Goal: Information Seeking & Learning: Check status

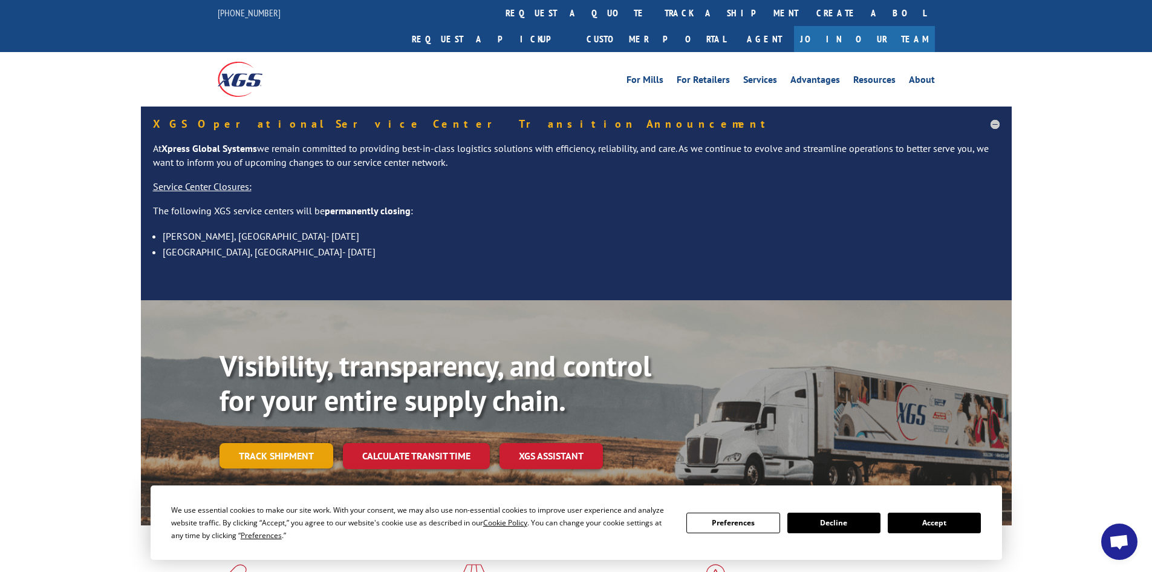
click at [265, 443] on link "Track shipment" at bounding box center [277, 455] width 114 height 25
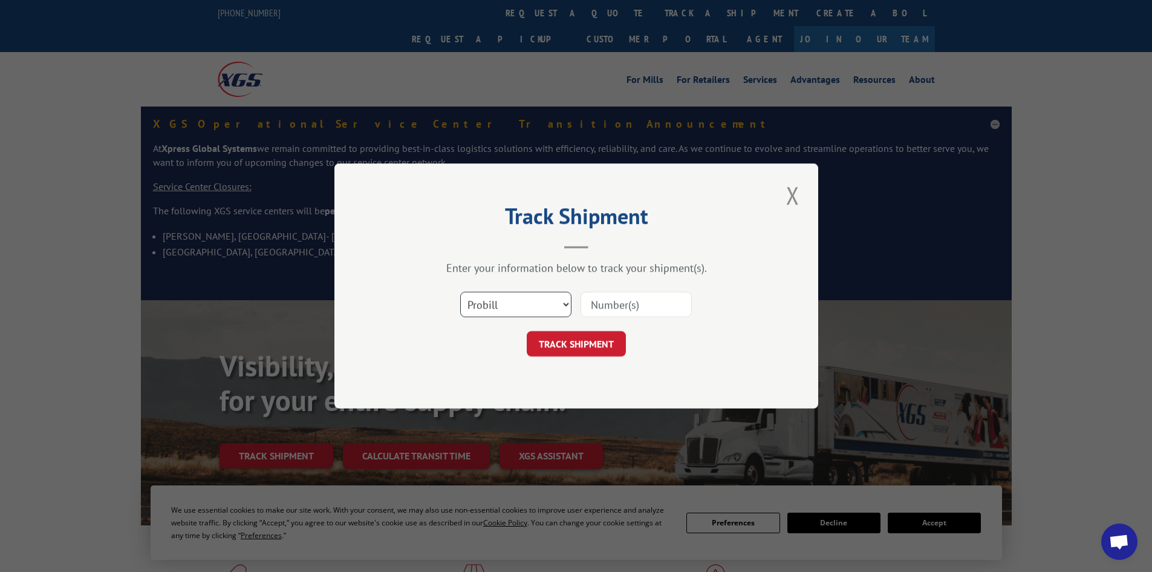
click at [504, 303] on select "Select category... Probill BOL PO" at bounding box center [515, 304] width 111 height 25
click at [460, 292] on select "Select category... Probill BOL PO" at bounding box center [515, 304] width 111 height 25
drag, startPoint x: 546, startPoint y: 306, endPoint x: 541, endPoint y: 311, distance: 7.3
click at [546, 306] on select "Select category... Probill BOL PO" at bounding box center [515, 304] width 111 height 25
select select "po"
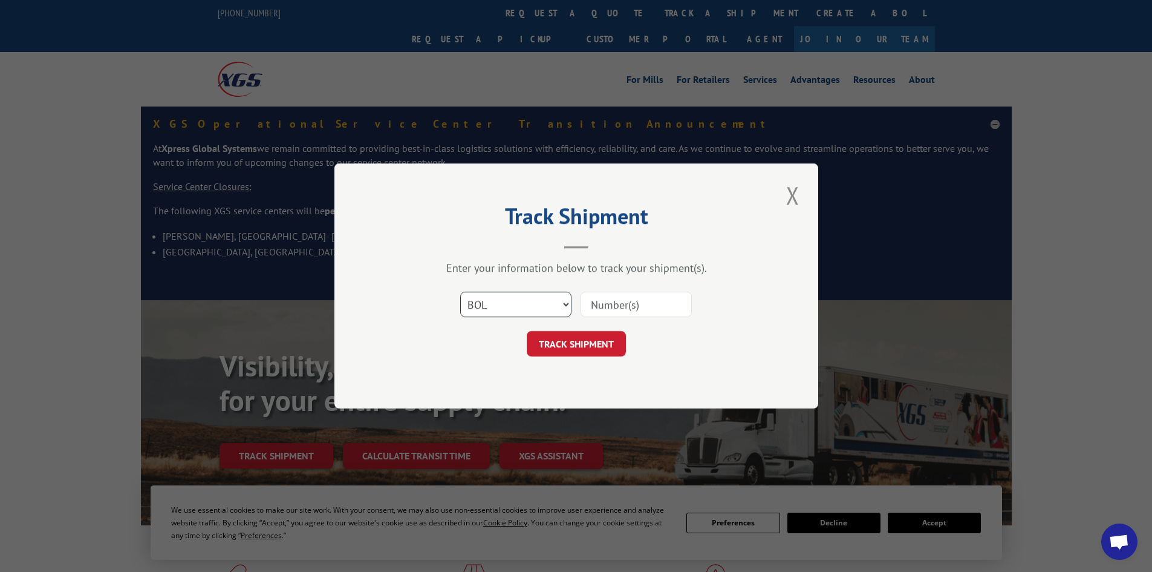
click at [460, 292] on select "Select category... Probill BOL PO" at bounding box center [515, 304] width 111 height 25
click at [607, 313] on input at bounding box center [636, 304] width 111 height 25
paste input "63515481"
type input "63515481"
drag, startPoint x: 578, startPoint y: 344, endPoint x: 588, endPoint y: 348, distance: 11.4
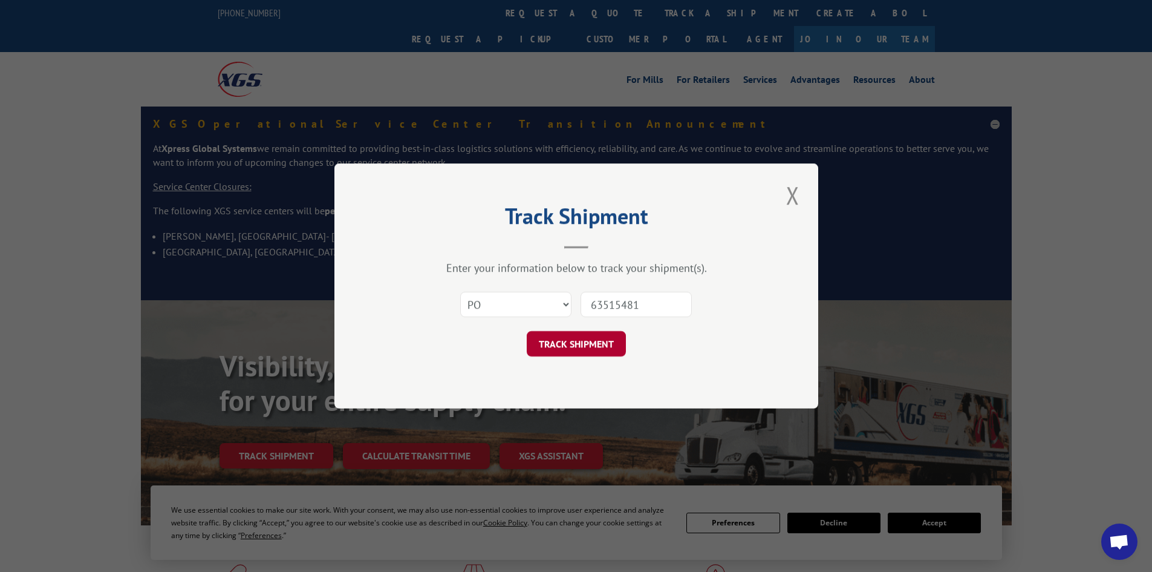
click at [579, 344] on button "TRACK SHIPMENT" at bounding box center [576, 343] width 99 height 25
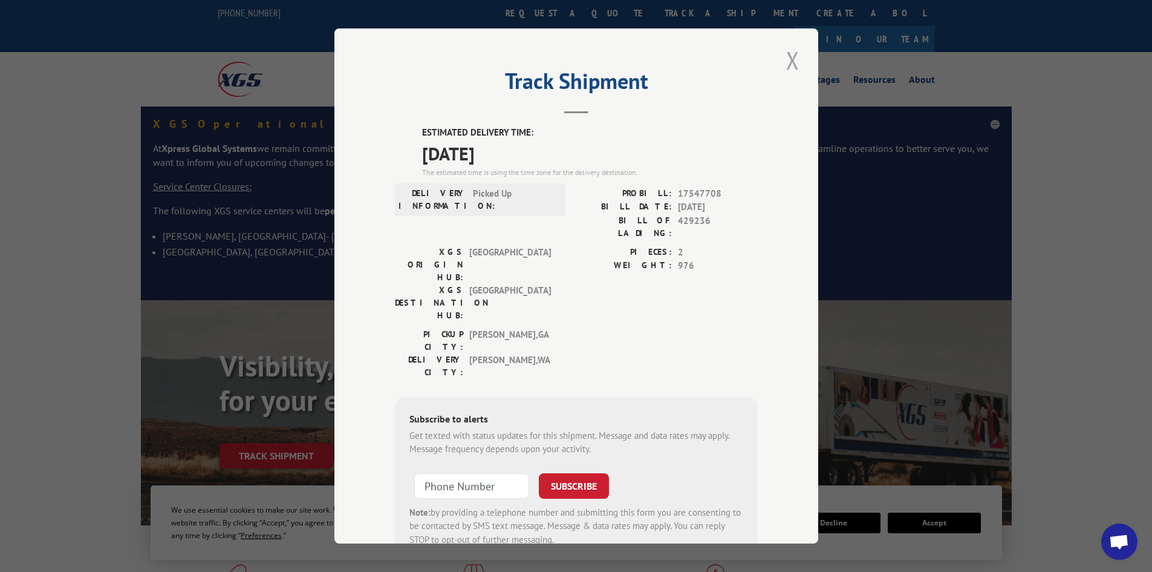
click at [789, 60] on button "Close modal" at bounding box center [793, 60] width 21 height 33
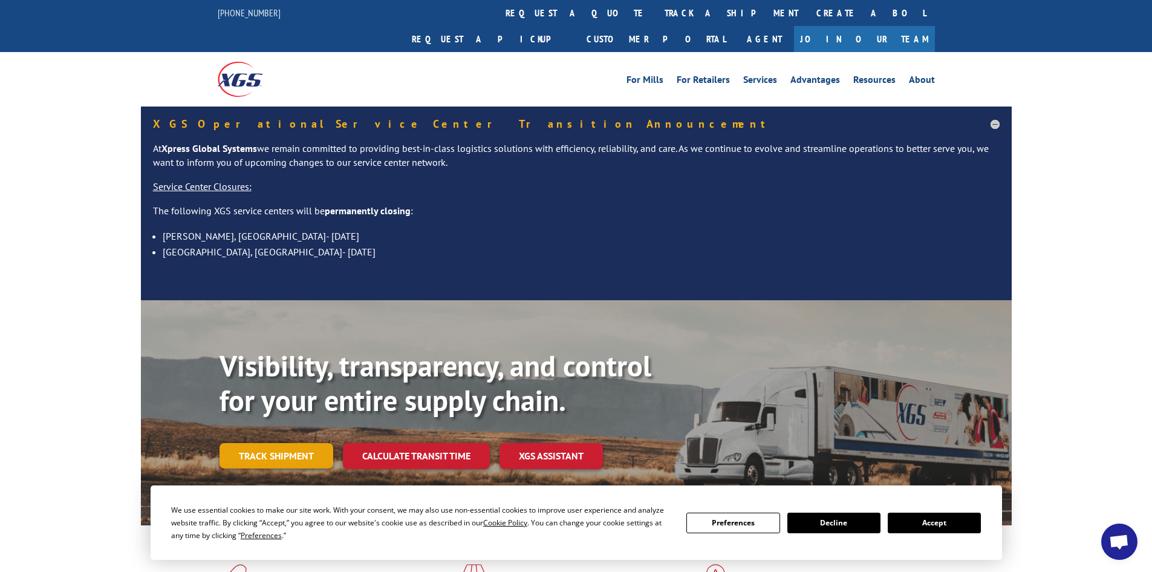
click at [243, 443] on link "Track shipment" at bounding box center [277, 455] width 114 height 25
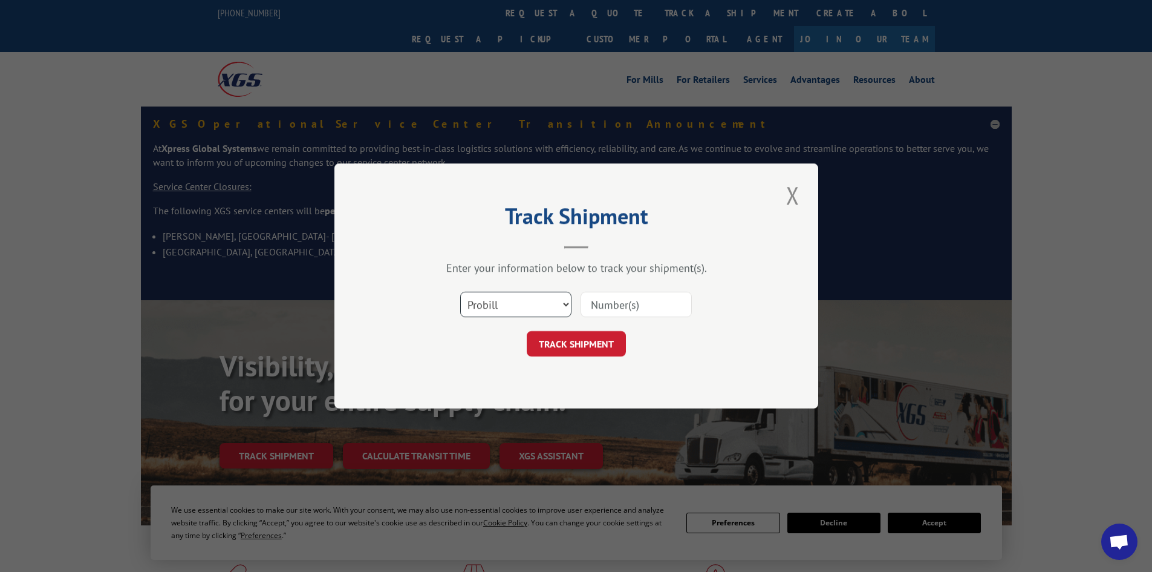
click at [557, 299] on select "Select category... Probill BOL PO" at bounding box center [515, 304] width 111 height 25
click at [460, 292] on select "Select category... Probill BOL PO" at bounding box center [515, 304] width 111 height 25
click at [538, 306] on select "Select category... Probill BOL PO" at bounding box center [515, 304] width 111 height 25
select select "bol"
click at [460, 292] on select "Select category... Probill BOL PO" at bounding box center [515, 304] width 111 height 25
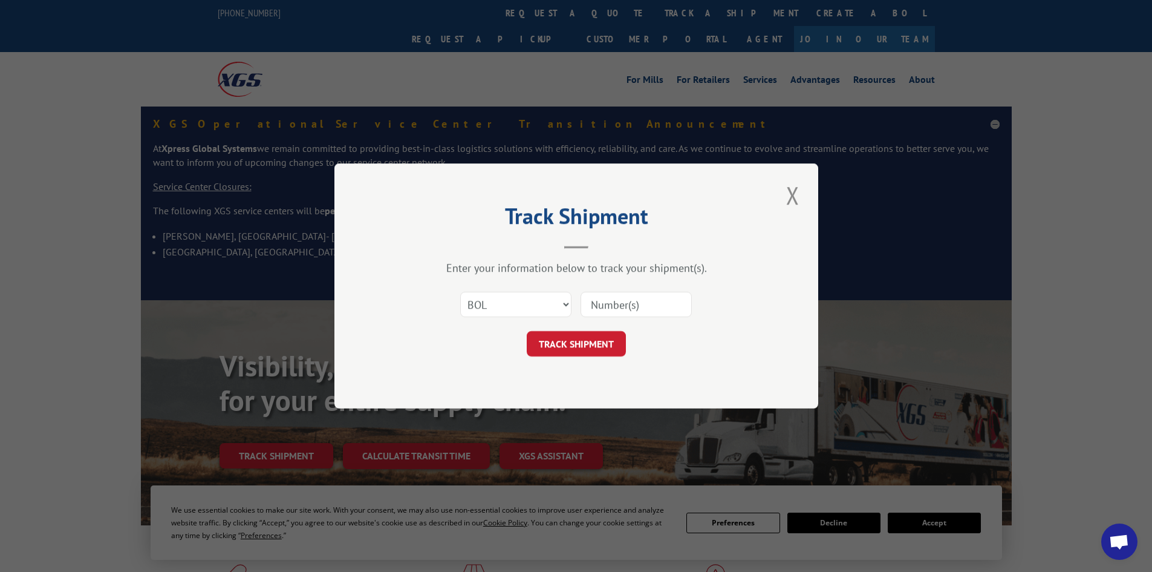
click at [602, 312] on input at bounding box center [636, 304] width 111 height 25
paste input "429236"
type input "429236"
click at [569, 338] on button "TRACK SHIPMENT" at bounding box center [576, 343] width 99 height 25
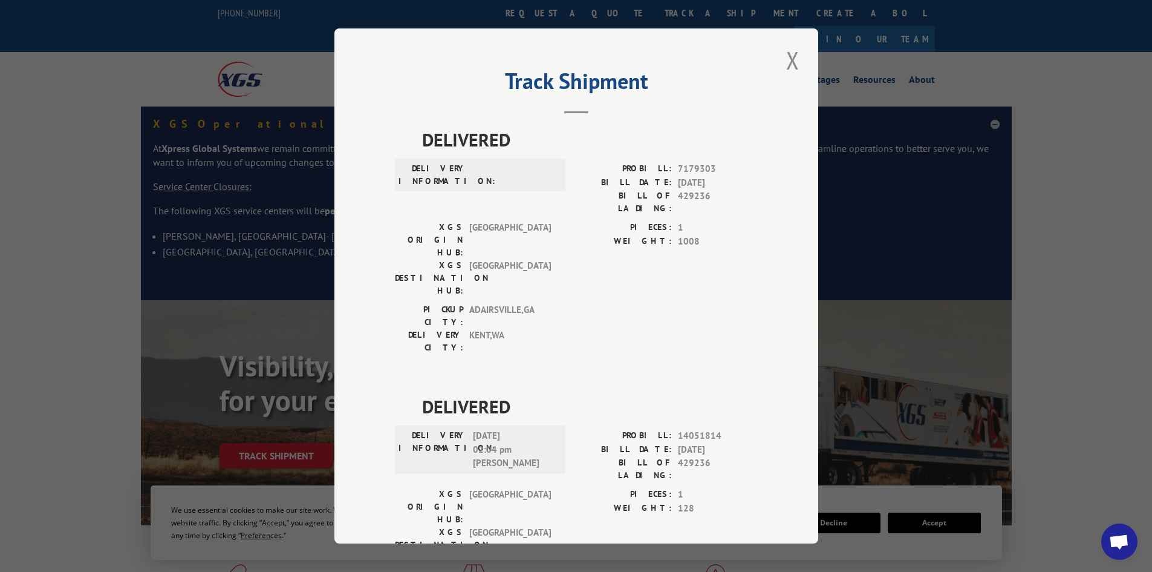
click at [759, 283] on div "Track Shipment DELIVERED DELIVERY INFORMATION: PROBILL: 7179303 BILL DATE: [DAT…" at bounding box center [577, 285] width 484 height 515
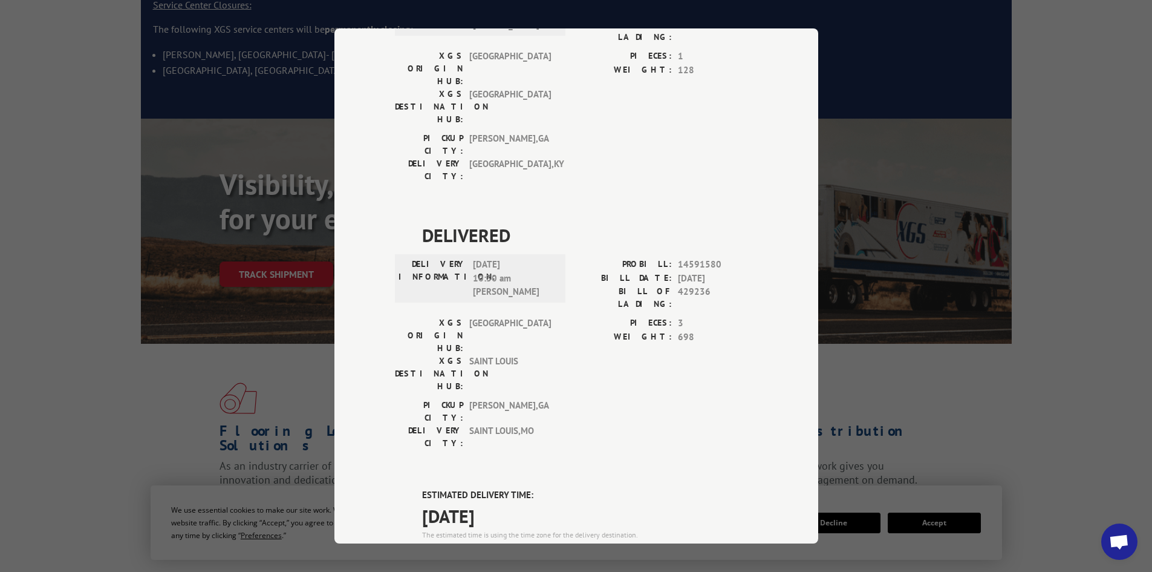
scroll to position [377, 0]
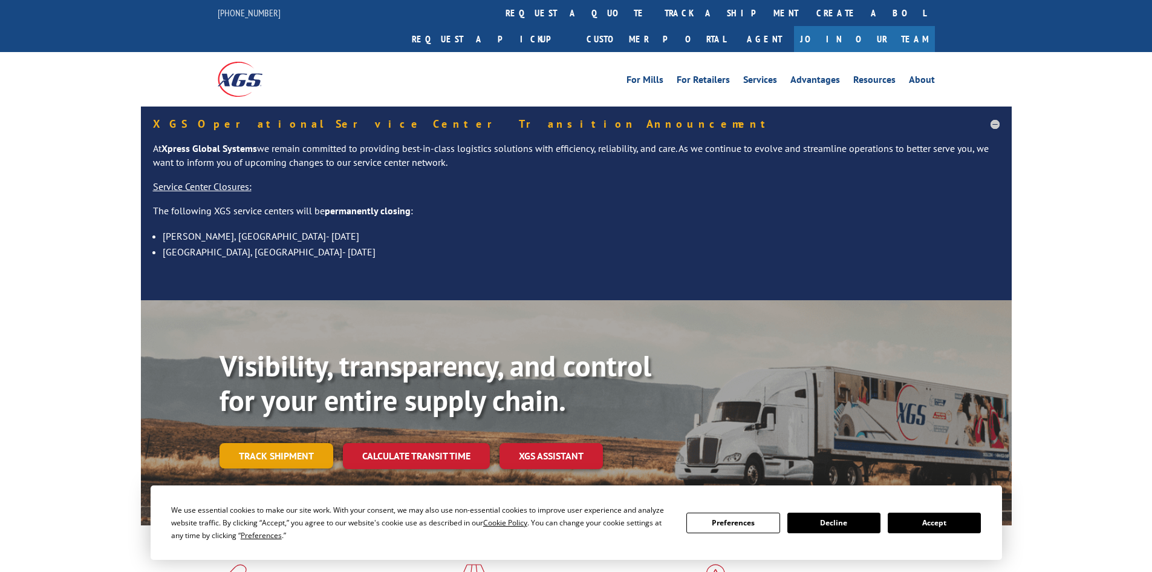
click at [301, 443] on link "Track shipment" at bounding box center [277, 455] width 114 height 25
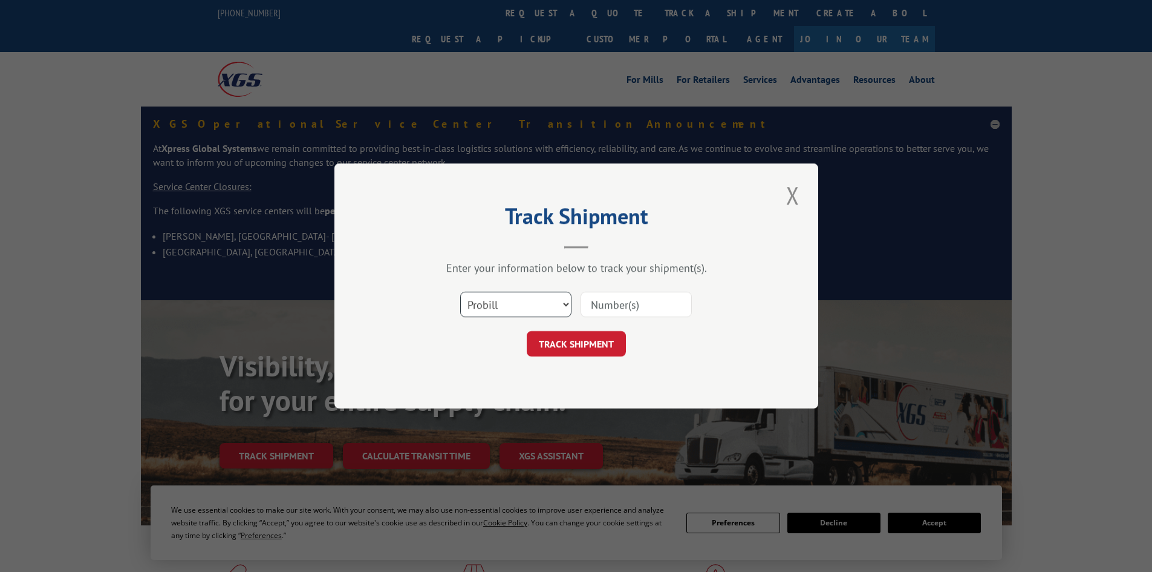
click at [540, 301] on select "Select category... Probill BOL PO" at bounding box center [515, 304] width 111 height 25
select select "bol"
click at [460, 292] on select "Select category... Probill BOL PO" at bounding box center [515, 304] width 111 height 25
click at [595, 310] on input at bounding box center [636, 304] width 111 height 25
paste input "5960324"
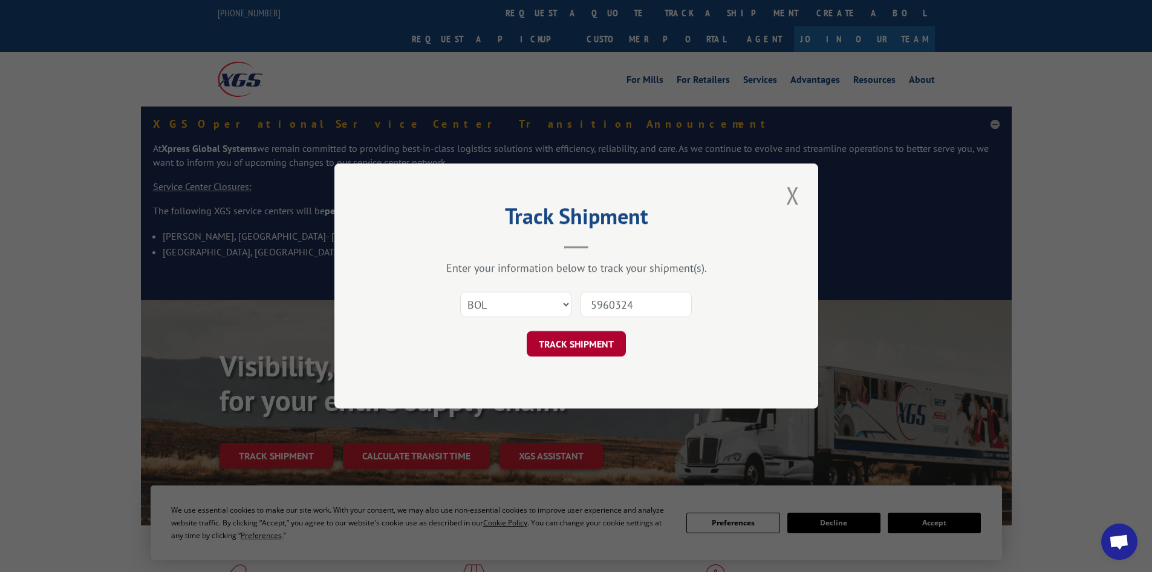
type input "5960324"
click at [576, 351] on button "TRACK SHIPMENT" at bounding box center [576, 343] width 99 height 25
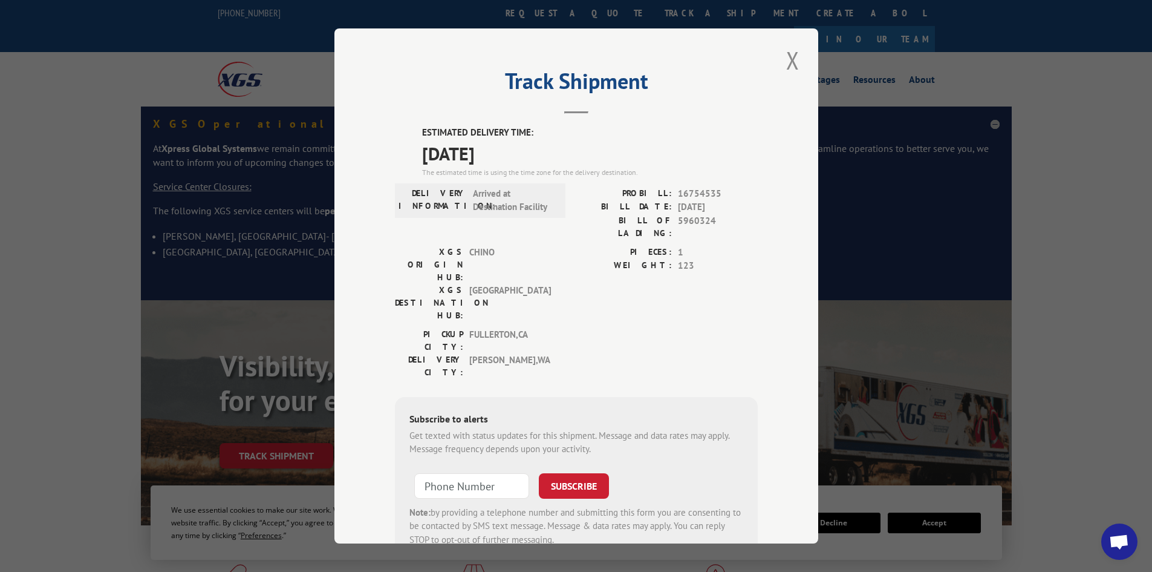
click at [529, 203] on span "Arrived at Destination Facility" at bounding box center [514, 200] width 82 height 27
click at [790, 57] on button "Close modal" at bounding box center [793, 60] width 21 height 33
